Goal: Task Accomplishment & Management: Complete application form

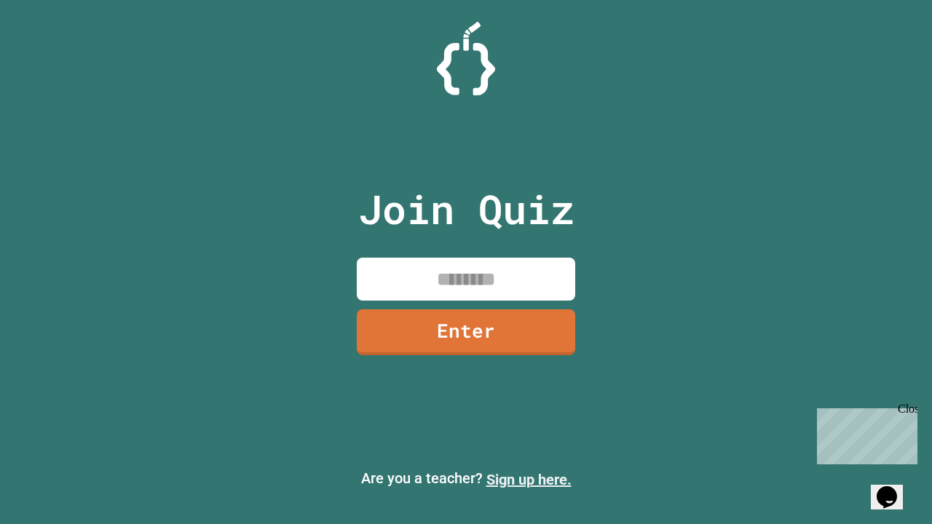
click at [528, 480] on link "Sign up here." at bounding box center [528, 479] width 85 height 17
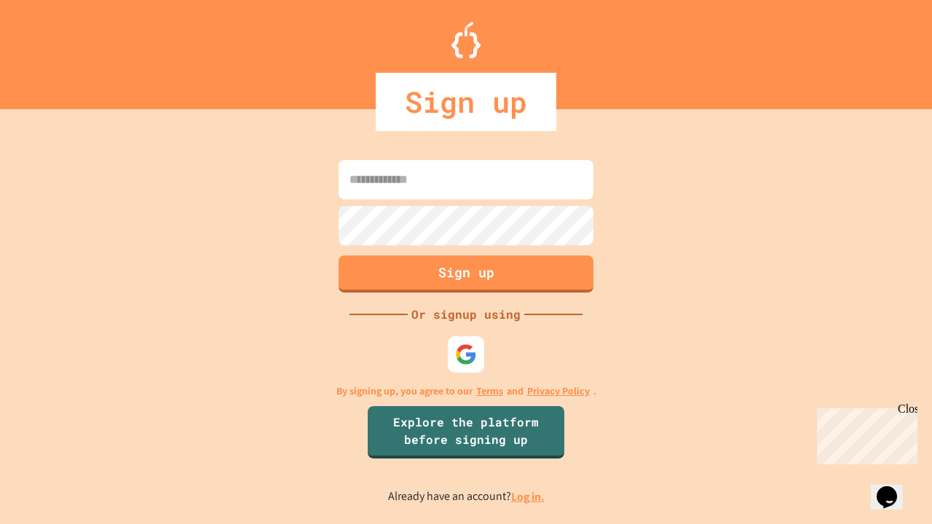
click at [528, 496] on link "Log in." at bounding box center [527, 496] width 33 height 15
